Goal: Task Accomplishment & Management: Use online tool/utility

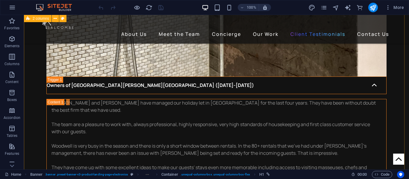
scroll to position [4071, 0]
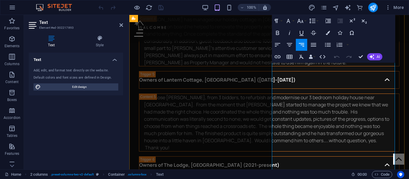
scroll to position [4260, 0]
drag, startPoint x: 344, startPoint y: 69, endPoint x: 394, endPoint y: 86, distance: 53.1
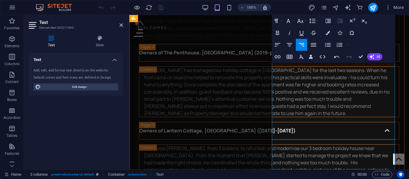
scroll to position [4213, 0]
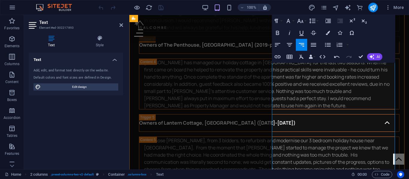
drag, startPoint x: 318, startPoint y: 122, endPoint x: 393, endPoint y: 124, distance: 75.2
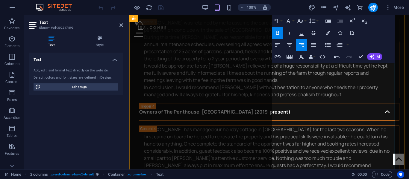
scroll to position [4131, 0]
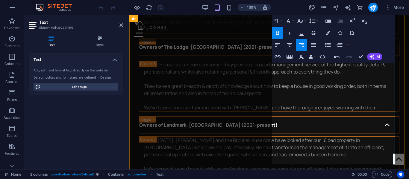
scroll to position [4376, 0]
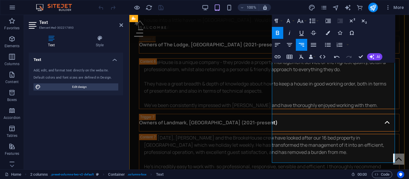
drag, startPoint x: 338, startPoint y: 99, endPoint x: 393, endPoint y: 100, distance: 54.5
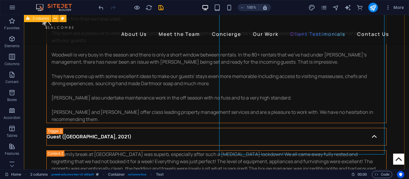
scroll to position [4153, 0]
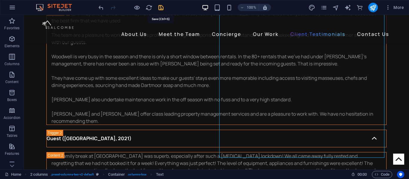
click at [164, 8] on icon "save" at bounding box center [161, 7] width 7 height 7
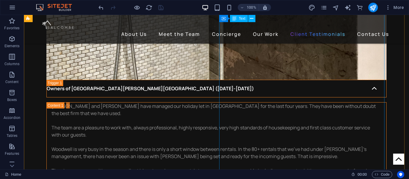
scroll to position [4074, 0]
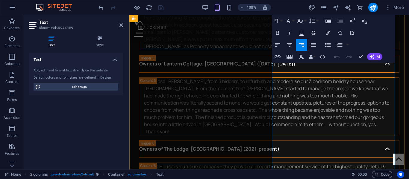
scroll to position [4275, 0]
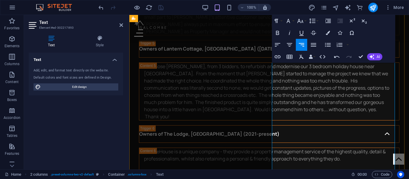
scroll to position [4287, 0]
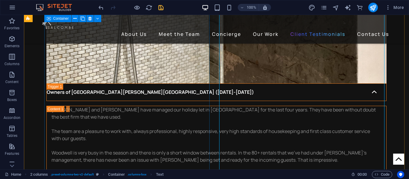
scroll to position [4069, 0]
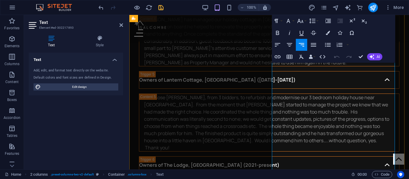
scroll to position [4262, 0]
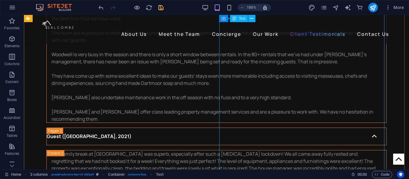
scroll to position [4109, 0]
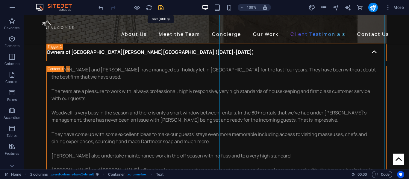
click at [158, 6] on icon "save" at bounding box center [161, 7] width 7 height 7
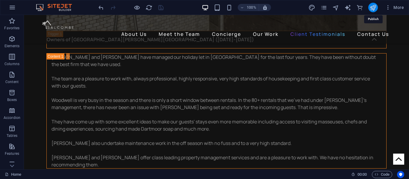
click at [374, 8] on icon "publish" at bounding box center [373, 7] width 7 height 7
